Goal: Complete application form

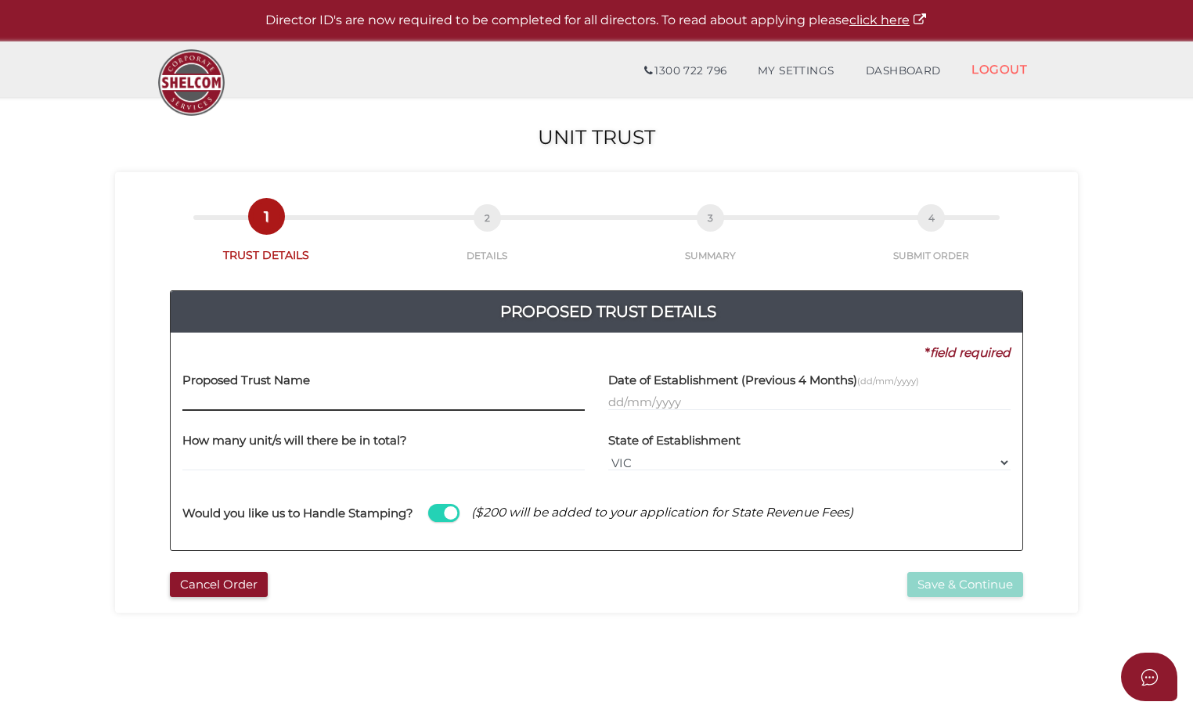
paste input "[PERSON_NAME] Property Trust"
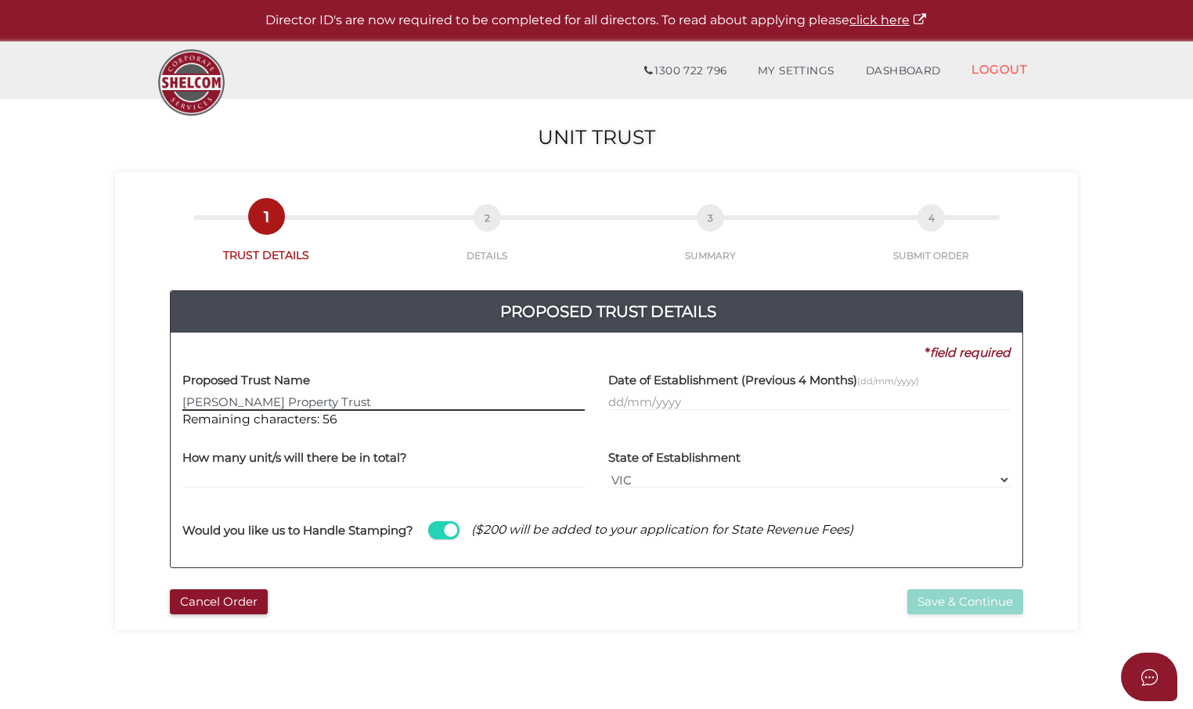
type input "[PERSON_NAME] Property Trust"
click at [636, 398] on input "text" at bounding box center [809, 402] width 402 height 17
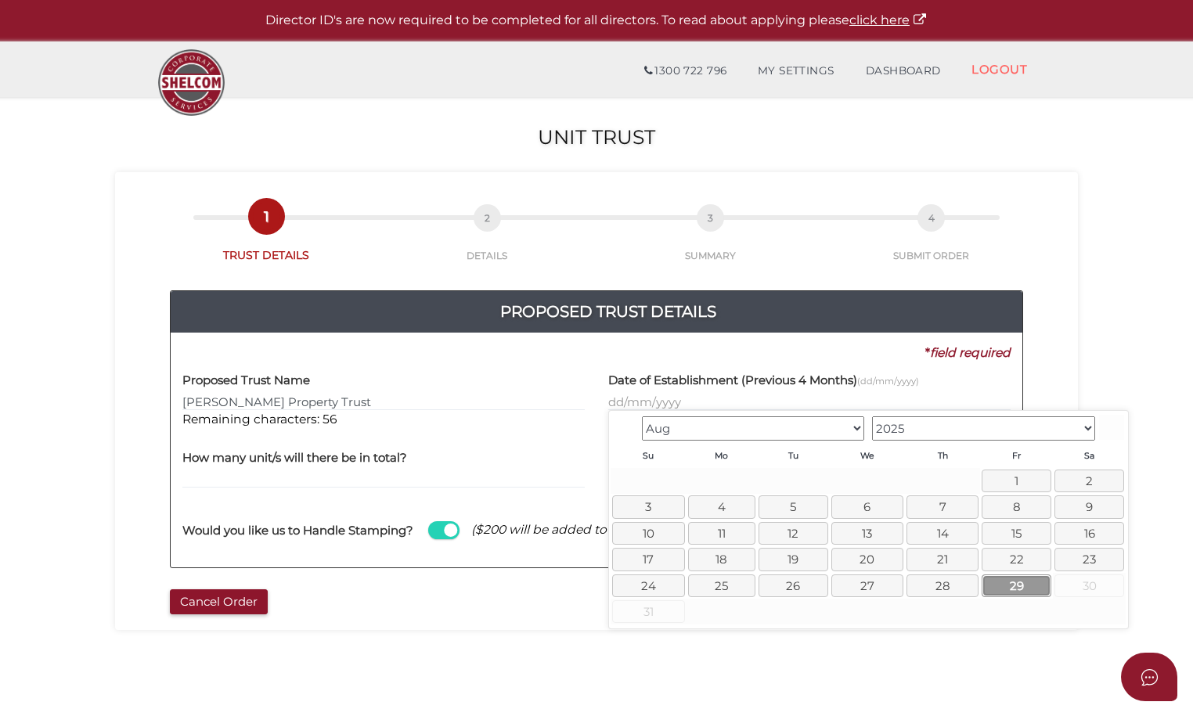
click at [1019, 585] on link "29" at bounding box center [1017, 586] width 70 height 23
type input "[DATE]"
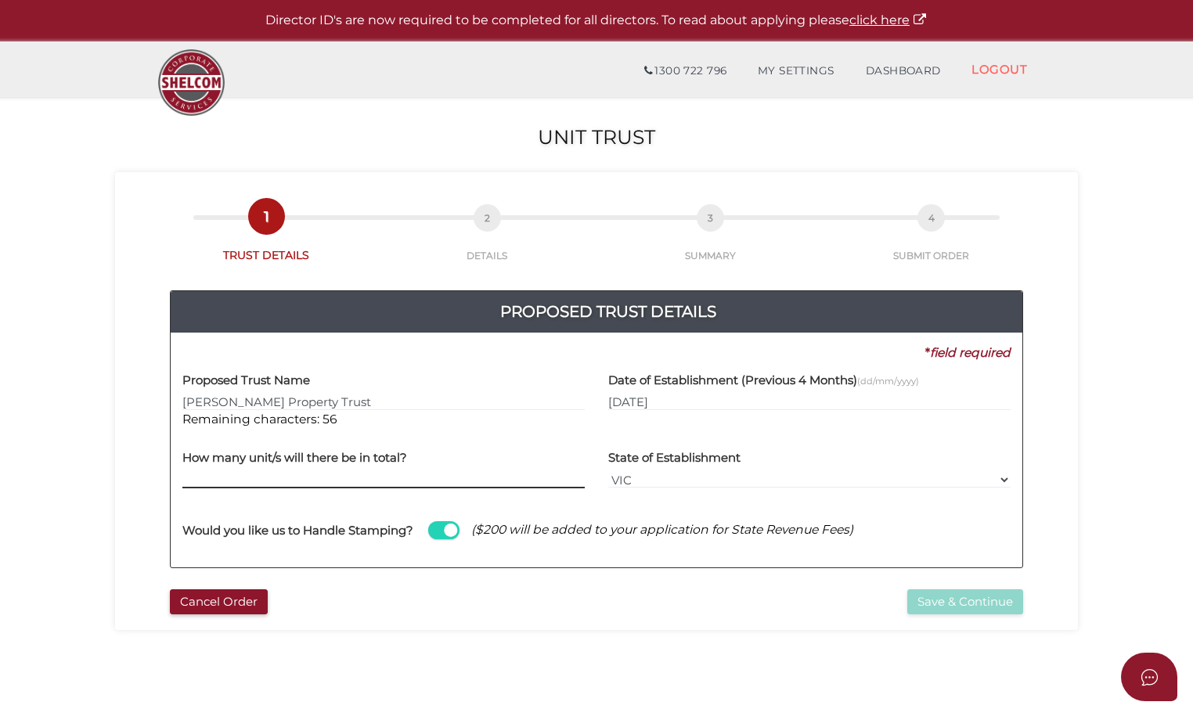
click at [252, 482] on input "text" at bounding box center [383, 479] width 402 height 17
type input "100"
click at [438, 607] on div "Cancel Order" at bounding box center [377, 603] width 438 height 26
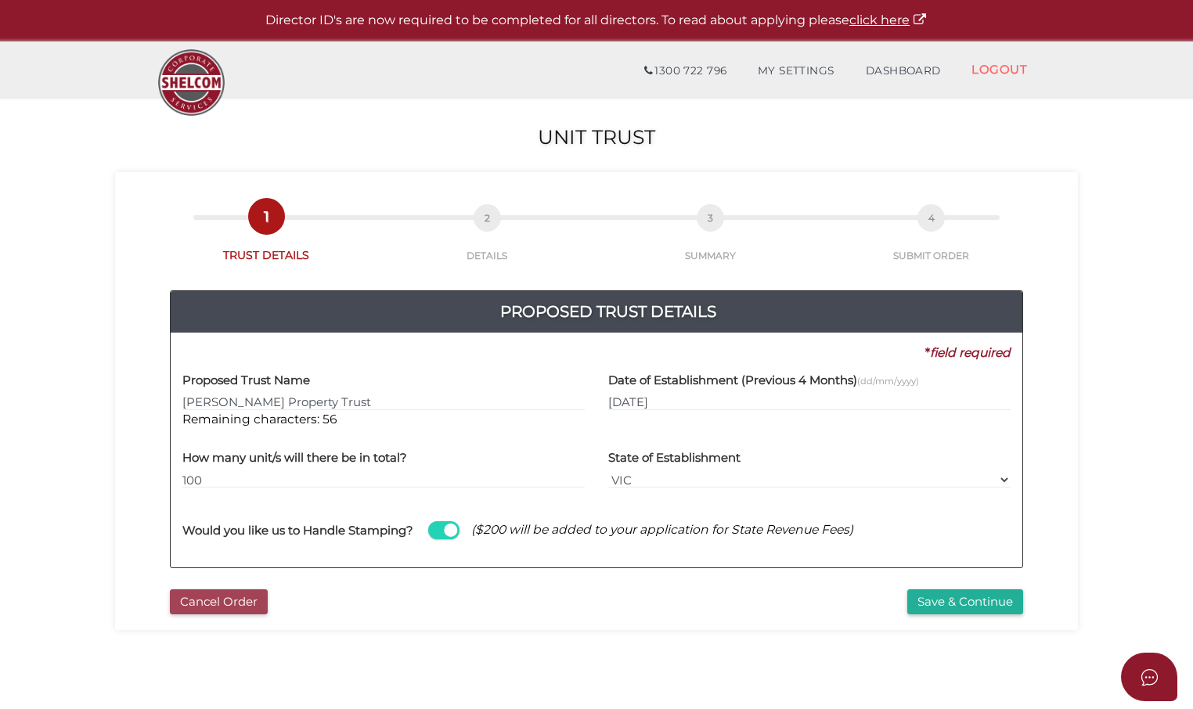
click at [236, 599] on button "Cancel Order" at bounding box center [219, 603] width 98 height 26
